Goal: Task Accomplishment & Management: Manage account settings

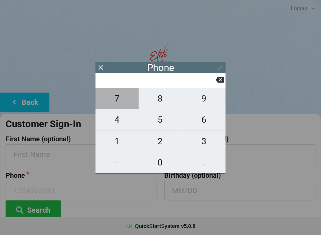
click at [119, 100] on span "7" at bounding box center [117, 99] width 43 height 16
type input "7"
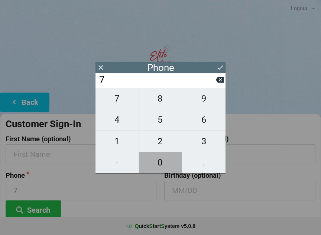
click at [161, 166] on span "0" at bounding box center [160, 163] width 43 height 16
type input "70"
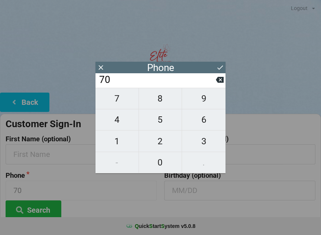
click at [117, 118] on span "4" at bounding box center [117, 120] width 43 height 16
type input "704"
click at [162, 124] on span "5" at bounding box center [160, 120] width 43 height 16
type input "7045"
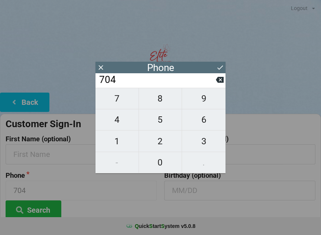
type input "7045"
click at [118, 100] on span "7" at bounding box center [117, 99] width 43 height 16
type input "70457"
click at [159, 125] on span "5" at bounding box center [160, 120] width 43 height 16
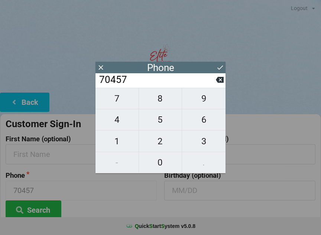
type input "704575"
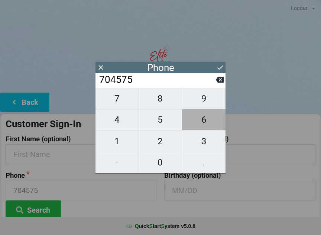
click at [206, 125] on span "6" at bounding box center [204, 120] width 44 height 16
type input "7045756"
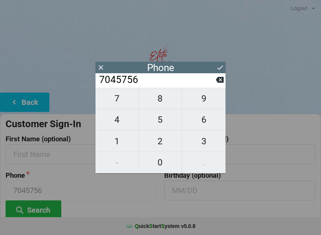
click at [160, 124] on span "5" at bounding box center [160, 120] width 43 height 16
type input "70457565"
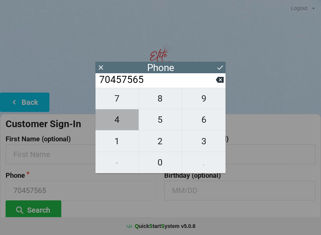
click at [122, 125] on span "4" at bounding box center [117, 120] width 43 height 16
type input "704575654"
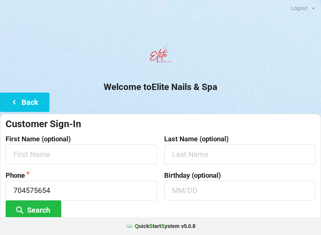
click at [23, 96] on button "Back" at bounding box center [24, 102] width 49 height 19
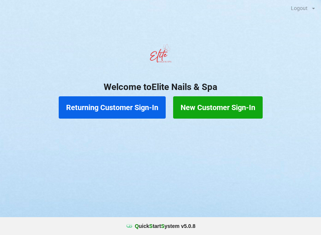
click at [234, 109] on button "New Customer Sign-In" at bounding box center [218, 107] width 90 height 22
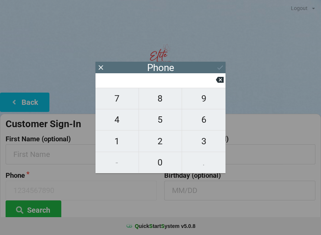
click at [117, 106] on span "7" at bounding box center [117, 99] width 43 height 16
type input "7"
click at [163, 166] on span "0" at bounding box center [160, 163] width 43 height 16
type input "70"
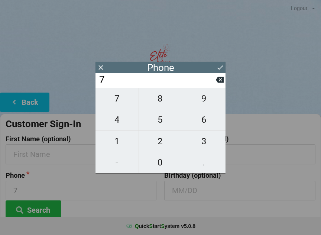
type input "70"
click at [114, 124] on span "4" at bounding box center [117, 120] width 43 height 16
type input "704"
click at [164, 124] on span "5" at bounding box center [160, 120] width 43 height 16
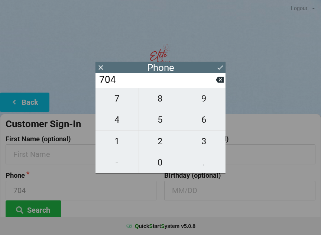
type input "7045"
click at [115, 147] on span "1" at bounding box center [117, 142] width 43 height 16
type input "70451"
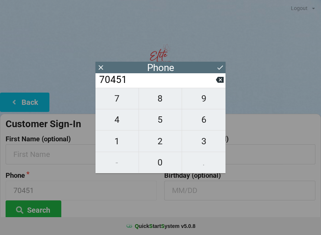
click at [162, 123] on span "5" at bounding box center [160, 120] width 43 height 16
type input "704515"
click at [208, 126] on span "6" at bounding box center [204, 120] width 44 height 16
type input "7045156"
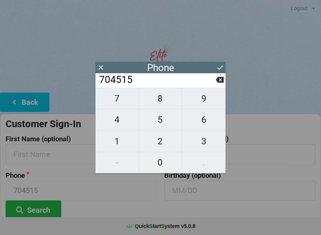
type input "7045156"
click at [116, 147] on span "1" at bounding box center [117, 142] width 43 height 16
type input "70451561"
click at [158, 97] on span "8" at bounding box center [160, 99] width 43 height 16
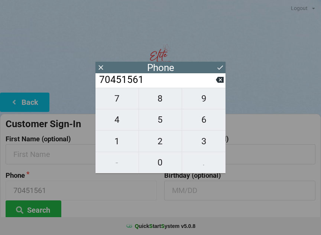
type input "704515618"
click at [109, 126] on span "4" at bounding box center [117, 120] width 43 height 16
type input "7045156184"
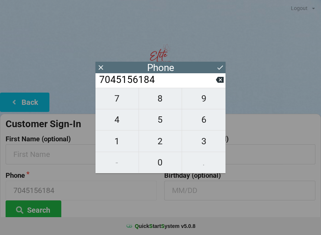
click at [218, 83] on icon at bounding box center [220, 80] width 8 height 6
click at [213, 83] on input "704515618" at bounding box center [158, 80] width 118 height 12
click at [212, 84] on input "704515618" at bounding box center [158, 80] width 118 height 12
click at [215, 85] on input "704515618" at bounding box center [158, 80] width 118 height 12
click at [219, 78] on icon at bounding box center [220, 80] width 8 height 8
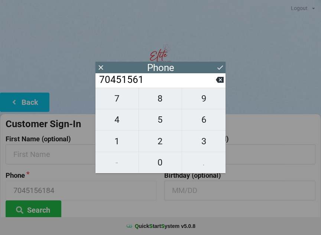
click at [218, 83] on icon at bounding box center [220, 80] width 8 height 6
click at [218, 82] on icon at bounding box center [220, 80] width 8 height 6
click at [218, 83] on icon at bounding box center [220, 80] width 8 height 6
click at [218, 78] on icon at bounding box center [220, 80] width 8 height 8
click at [112, 104] on span "7" at bounding box center [117, 99] width 43 height 16
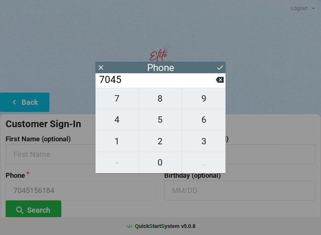
type input "70457"
click at [159, 122] on span "5" at bounding box center [160, 120] width 43 height 16
type input "704575"
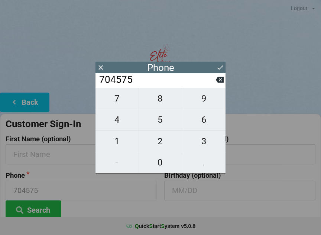
click at [205, 119] on span "6" at bounding box center [204, 120] width 44 height 16
type input "7045756"
click at [119, 146] on span "1" at bounding box center [117, 142] width 43 height 16
type input "70457561"
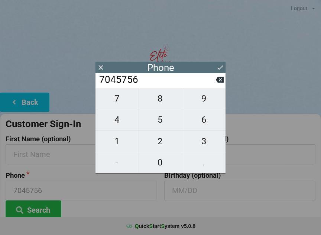
type input "70457561"
click at [161, 102] on span "8" at bounding box center [160, 99] width 43 height 16
type input "704575618"
click at [117, 126] on span "4" at bounding box center [117, 120] width 43 height 16
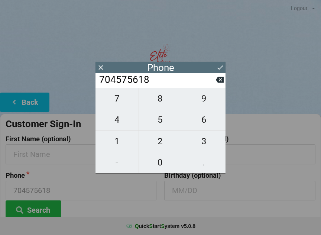
type input "7045756184"
click at [222, 59] on div at bounding box center [160, 57] width 321 height 32
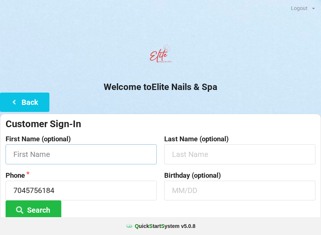
click at [65, 155] on input "text" at bounding box center [81, 154] width 151 height 20
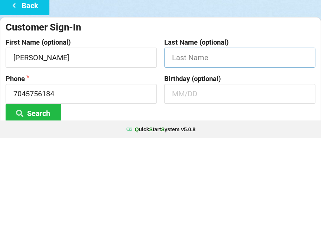
click at [200, 144] on input "text" at bounding box center [239, 154] width 151 height 20
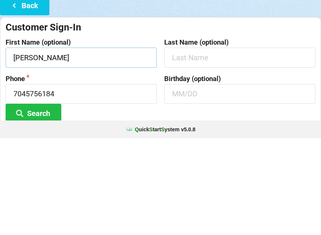
click at [67, 144] on input "[PERSON_NAME]" at bounding box center [81, 154] width 151 height 20
type input "F"
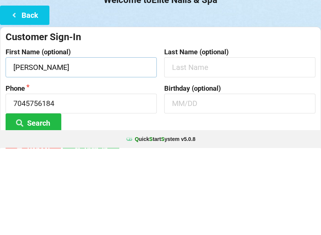
type input "[PERSON_NAME]"
click at [198, 144] on input "text" at bounding box center [239, 154] width 151 height 20
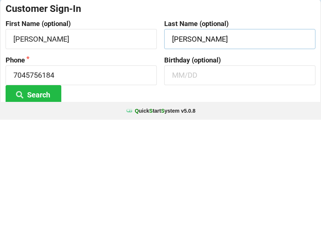
type input "[PERSON_NAME]"
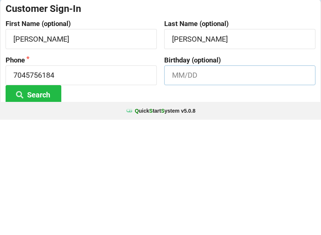
click at [202, 181] on input "text" at bounding box center [239, 191] width 151 height 20
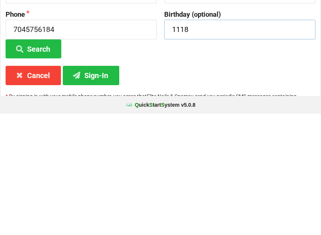
scroll to position [41, 0]
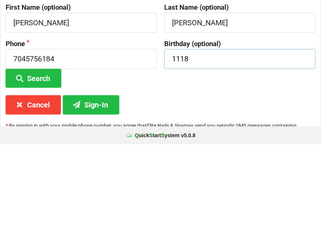
click at [208, 140] on input "1118" at bounding box center [239, 150] width 151 height 20
type input "1"
type input "11/18"
click at [96, 186] on button "Sign-In" at bounding box center [91, 195] width 57 height 19
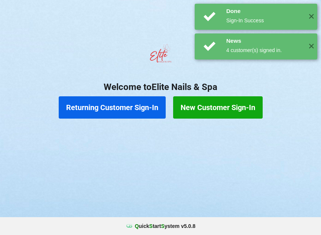
scroll to position [0, 0]
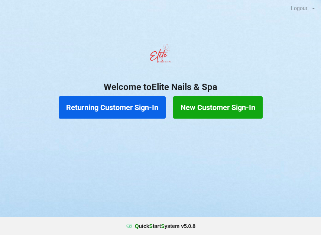
click at [5, 219] on div "Q uick S tart S ystem v 5.0.8" at bounding box center [160, 226] width 321 height 18
click at [102, 108] on button "Returning Customer Sign-In" at bounding box center [112, 107] width 107 height 22
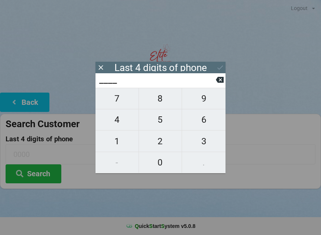
click at [160, 144] on span "2" at bounding box center [160, 142] width 43 height 16
type input "2___"
click at [117, 143] on span "1" at bounding box center [117, 142] width 43 height 16
type input "21__"
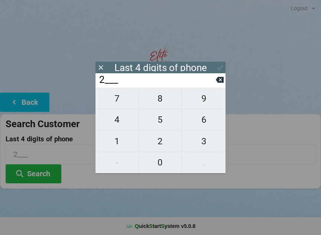
type input "21__"
click at [118, 143] on span "1" at bounding box center [117, 142] width 43 height 16
type input "211_"
click at [118, 142] on span "1" at bounding box center [117, 142] width 43 height 16
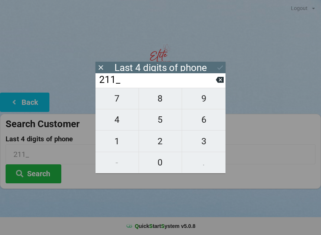
type input "2111"
click at [223, 79] on icon at bounding box center [220, 80] width 8 height 8
click at [118, 145] on span "1" at bounding box center [117, 142] width 43 height 16
type input "2111"
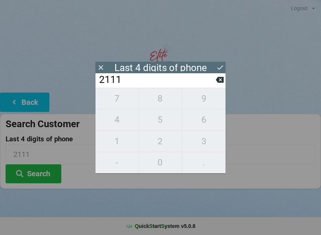
click at [219, 66] on icon at bounding box center [220, 68] width 8 height 8
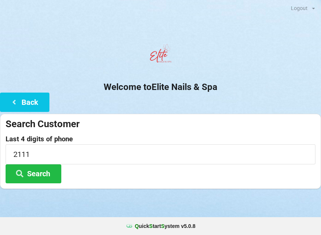
click at [36, 175] on button "Search" at bounding box center [34, 173] width 56 height 19
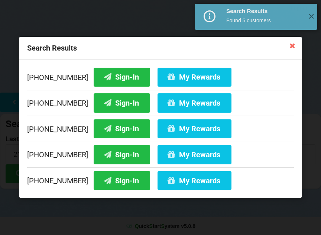
click at [105, 108] on button "Sign-In" at bounding box center [122, 103] width 57 height 19
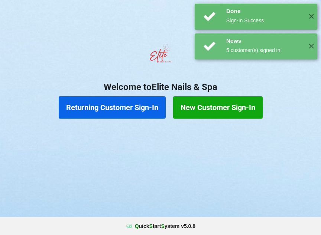
click at [176, 103] on button "New Customer Sign-In" at bounding box center [218, 107] width 90 height 22
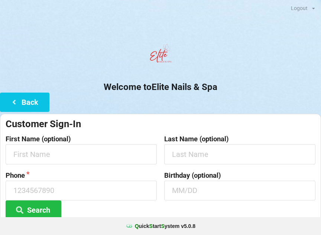
click at [26, 102] on button "Back" at bounding box center [24, 102] width 49 height 19
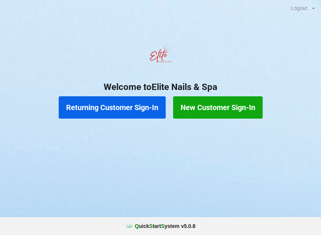
click at [119, 108] on button "Returning Customer Sign-In" at bounding box center [112, 107] width 107 height 22
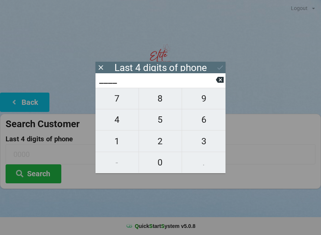
click at [161, 145] on span "2" at bounding box center [160, 142] width 43 height 16
type input "2___"
click at [126, 142] on span "1" at bounding box center [117, 142] width 43 height 16
type input "21__"
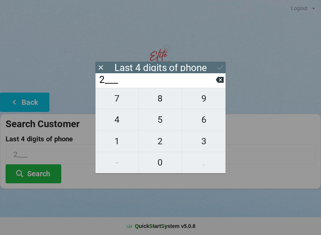
type input "21__"
click at [113, 142] on span "1" at bounding box center [117, 142] width 43 height 16
type input "211_"
click at [110, 144] on span "1" at bounding box center [117, 142] width 43 height 16
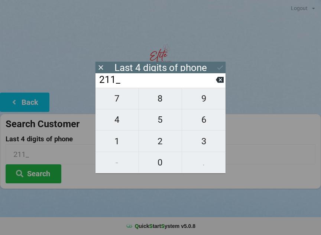
type input "2111"
click at [214, 64] on div "Last 4 digits of phone" at bounding box center [161, 68] width 130 height 12
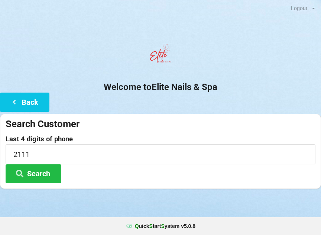
click at [33, 176] on button "Search" at bounding box center [34, 173] width 56 height 19
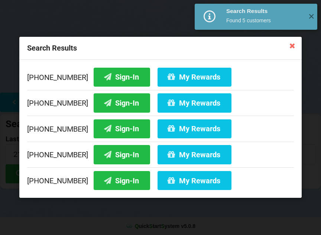
click at [170, 105] on button "My Rewards" at bounding box center [195, 103] width 74 height 19
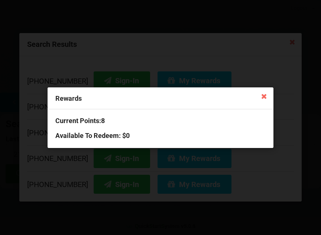
click at [21, 138] on div "Rewards Current Points: 8 Available To Redeem : $0" at bounding box center [160, 117] width 321 height 235
click at [264, 94] on icon at bounding box center [264, 96] width 12 height 12
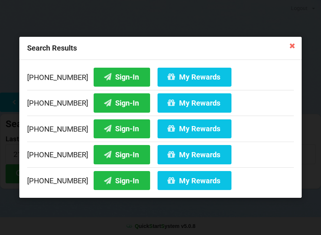
click at [103, 102] on icon at bounding box center [107, 102] width 9 height 6
